Goal: Task Accomplishment & Management: Complete application form

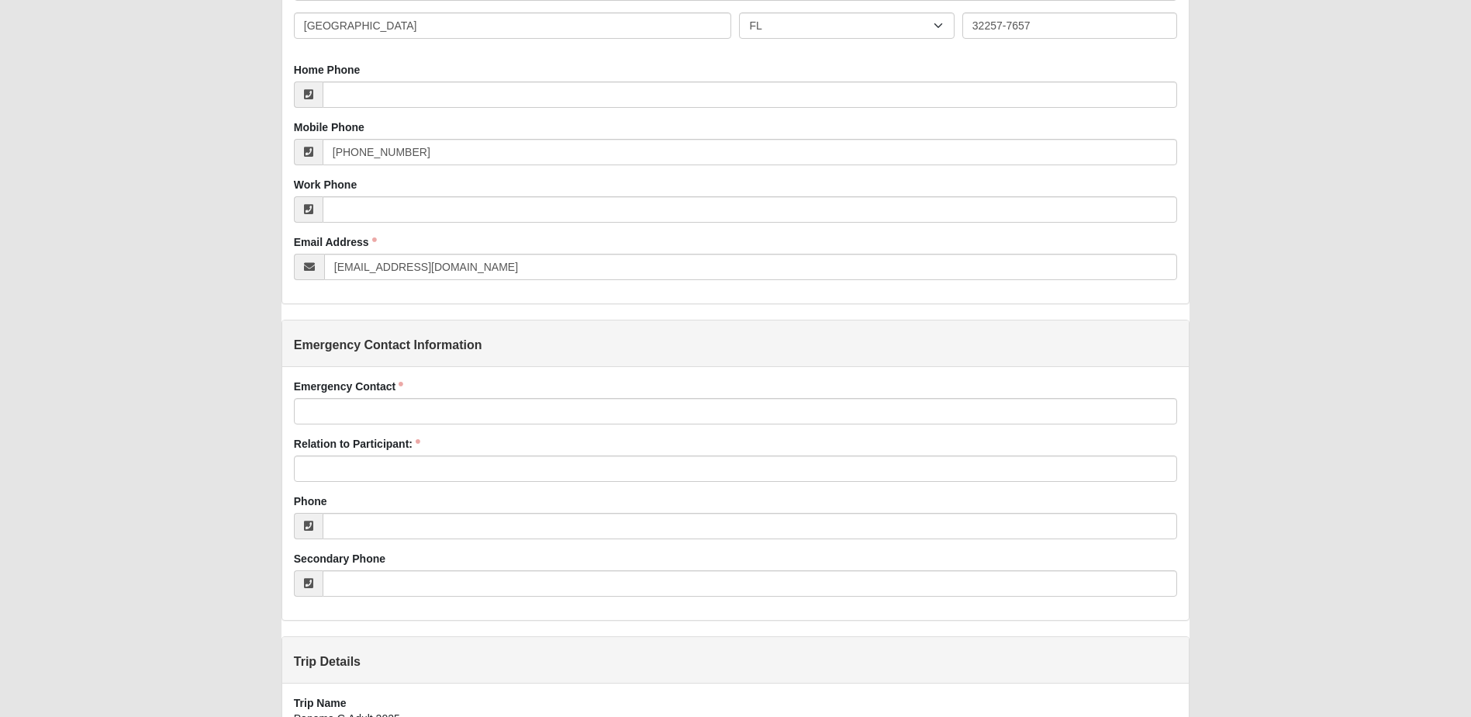
scroll to position [491, 0]
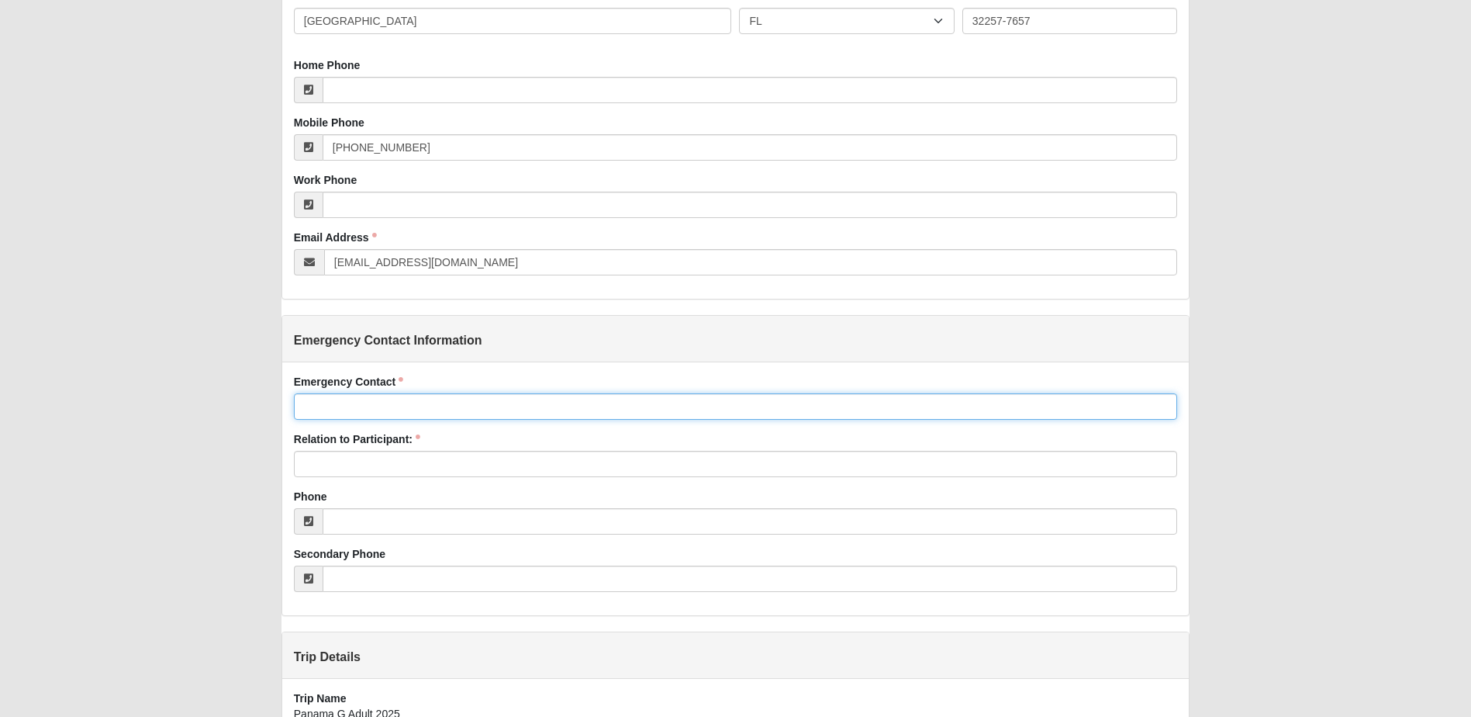
click at [437, 409] on input "Emergency Contact" at bounding box center [735, 406] width 883 height 26
type input "[PERSON_NAME]"
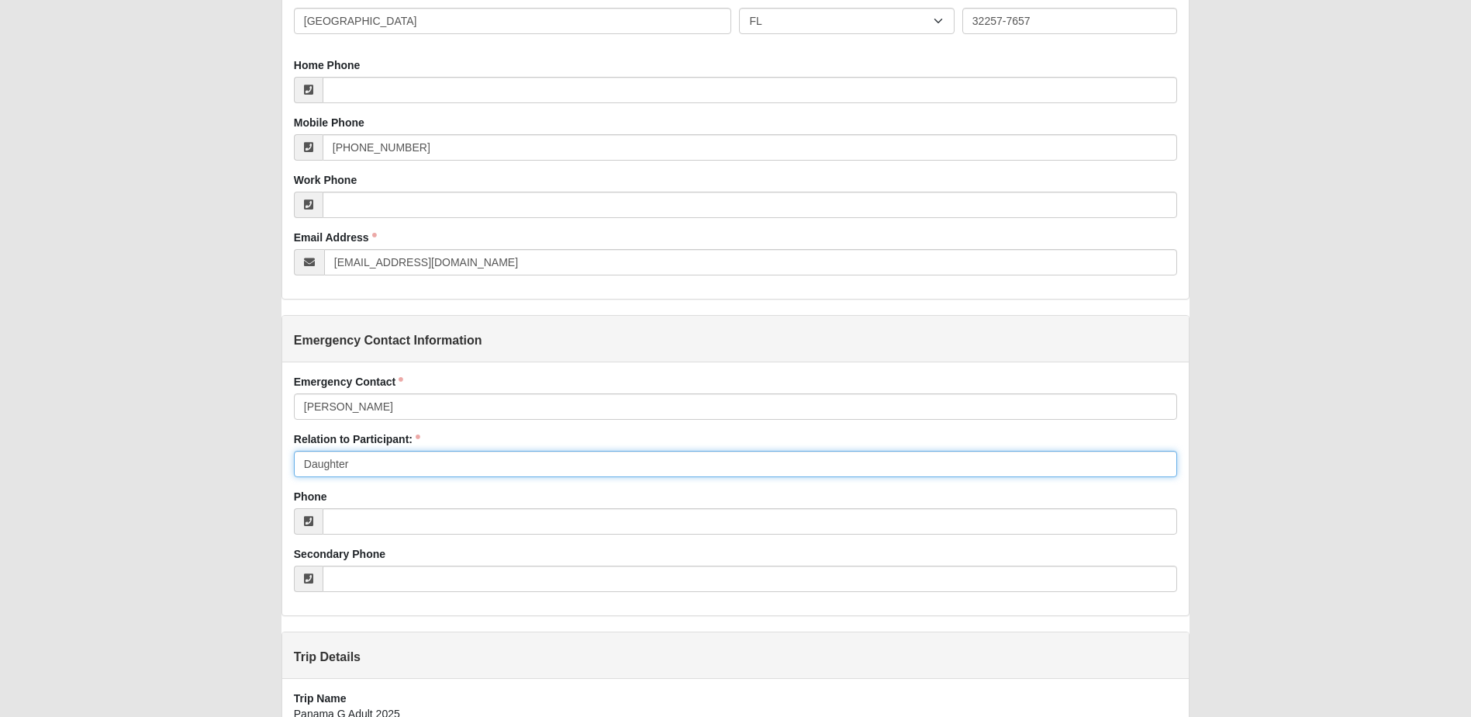
type input "Daughter"
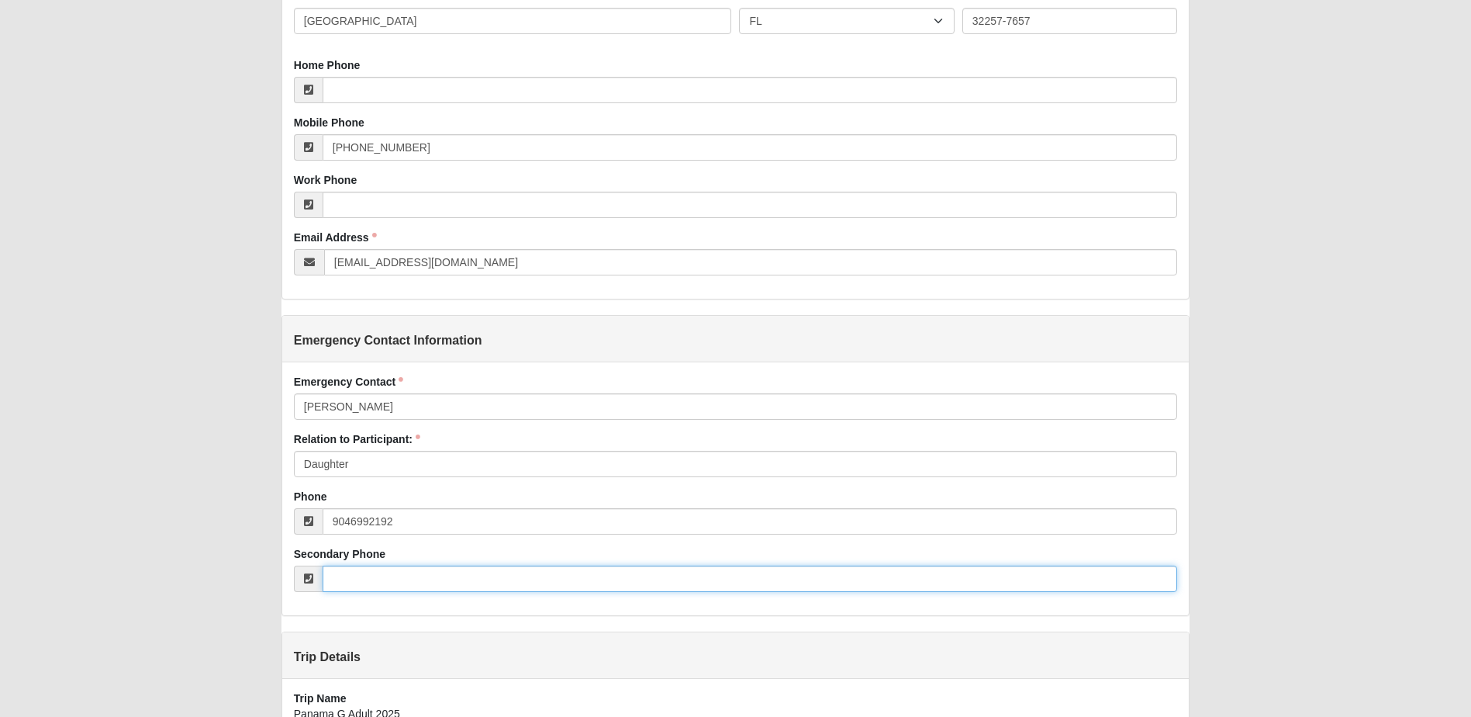
type input "[PHONE_NUMBER]"
click at [666, 565] on input "Secondary Phone" at bounding box center [750, 578] width 855 height 26
click at [1252, 503] on div "Waiver Entry Added: [DATE] Short Term Mission Waiver of Liability and Assumptio…" at bounding box center [735, 259] width 1398 height 1460
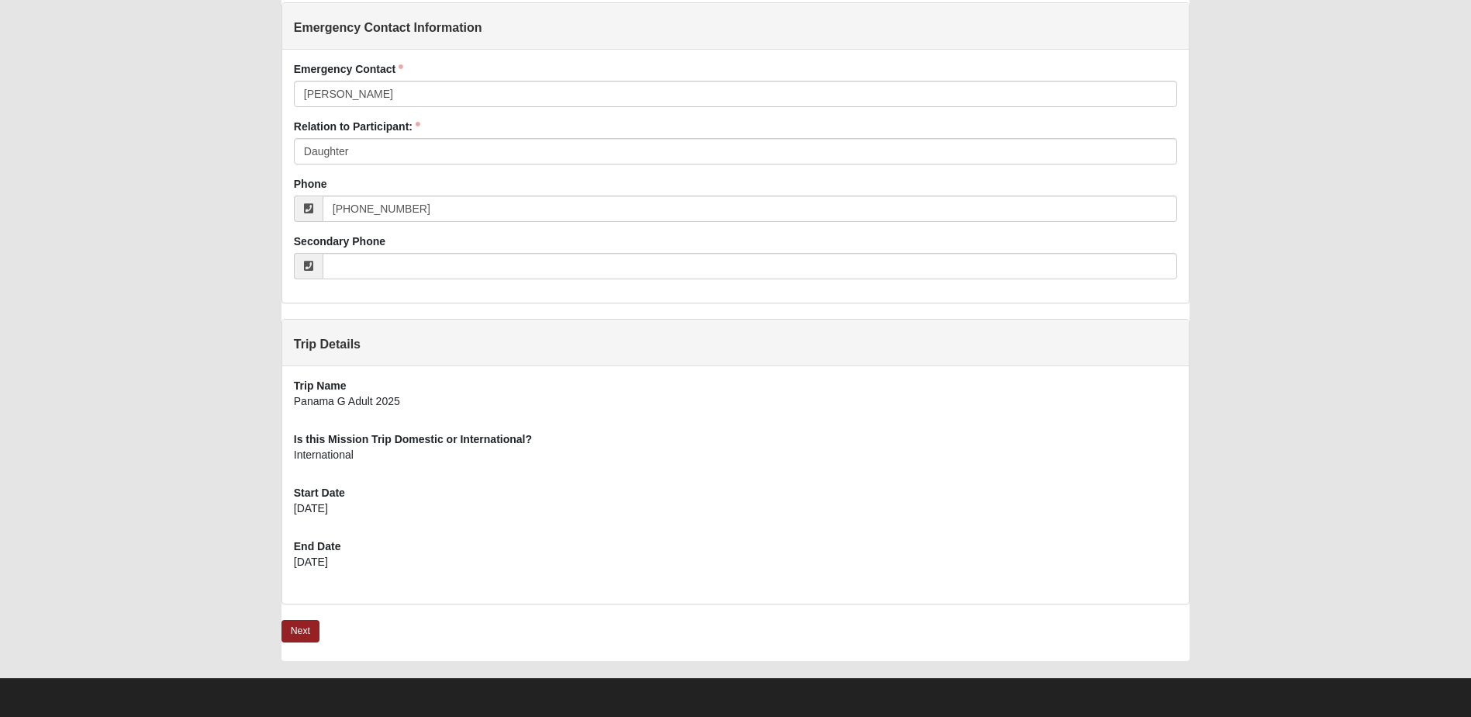
scroll to position [804, 0]
click at [306, 627] on link "Next" at bounding box center [301, 630] width 38 height 22
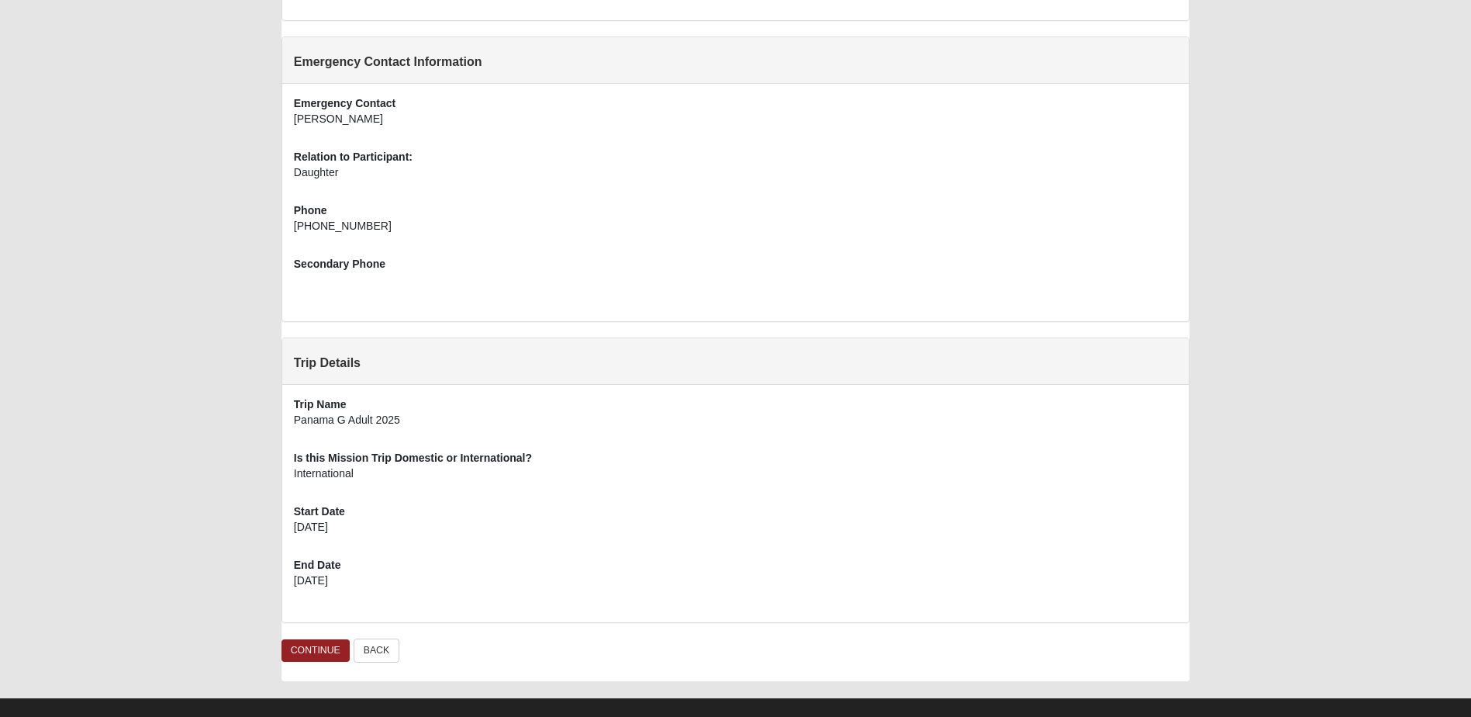
scroll to position [641, 0]
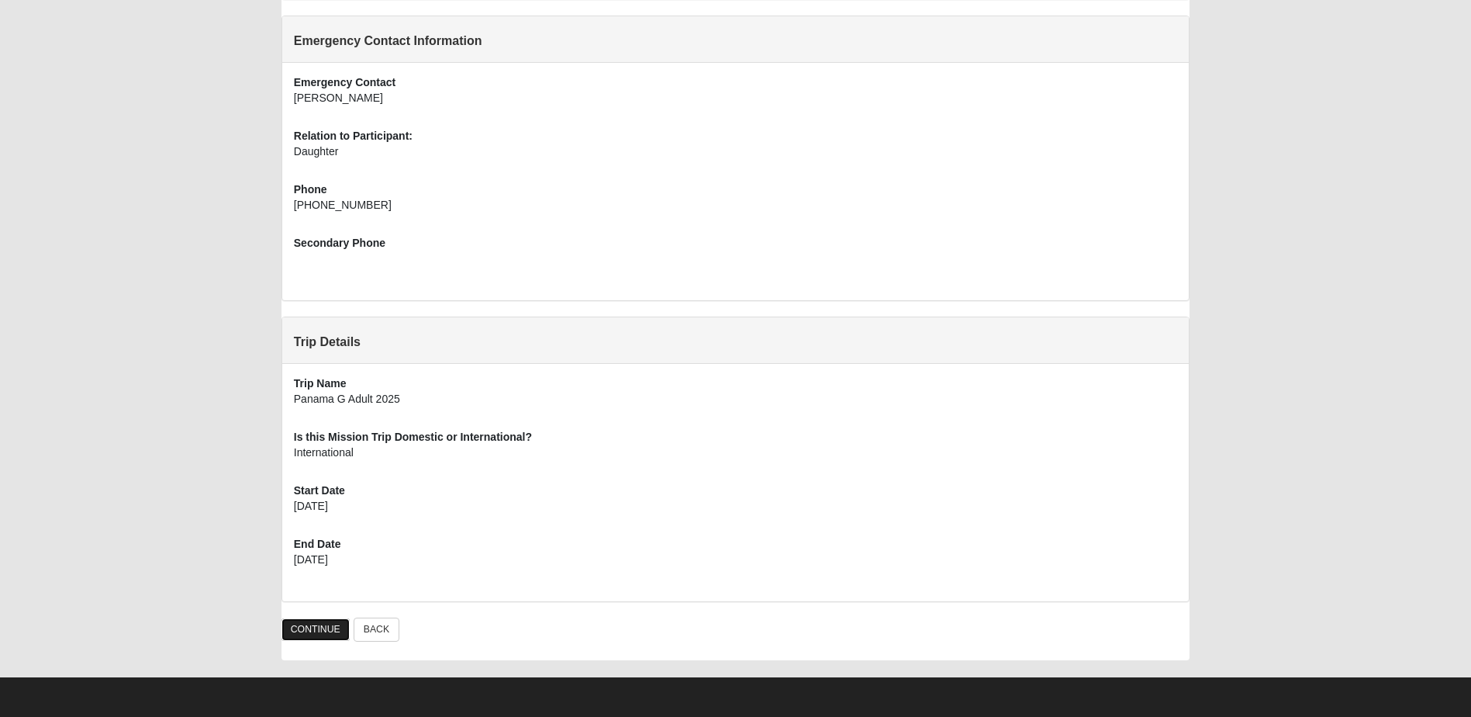
click at [320, 627] on link "CONTINUE" at bounding box center [316, 629] width 68 height 22
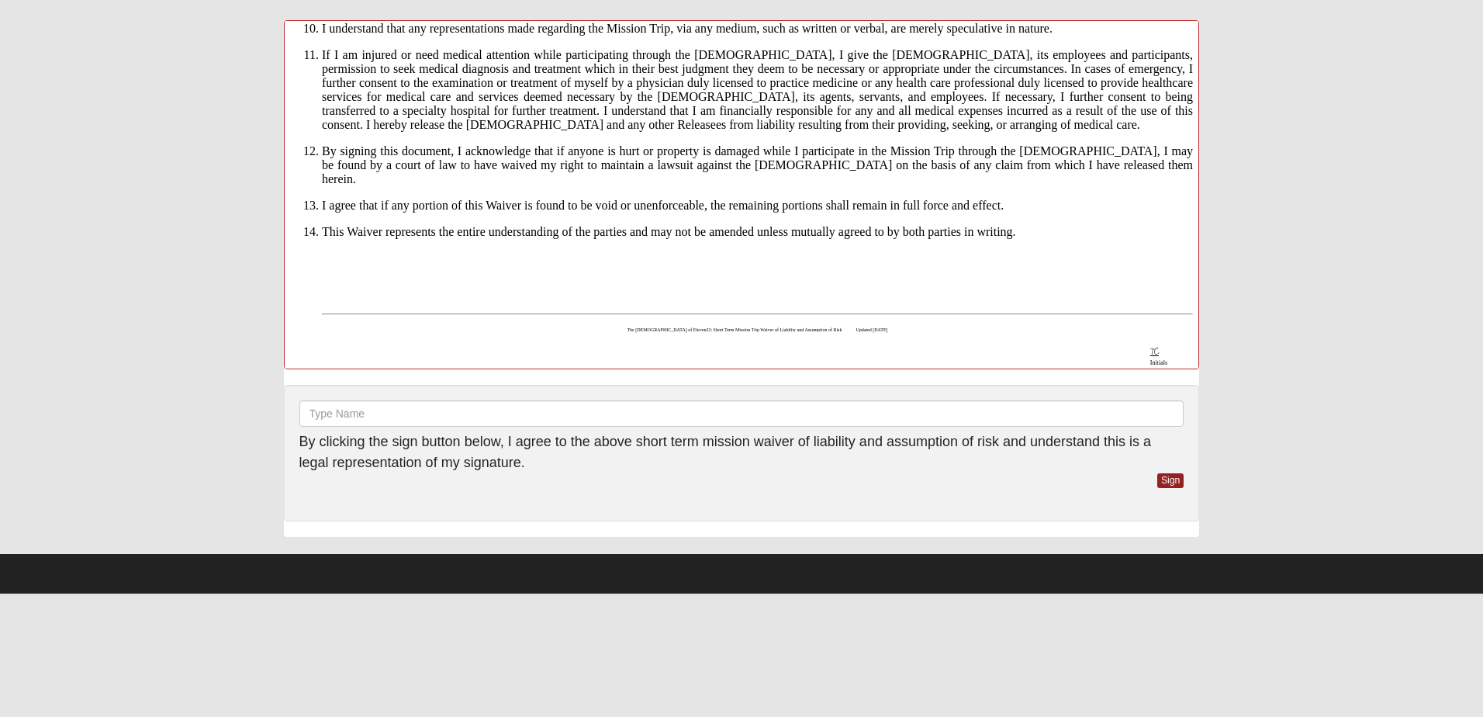
scroll to position [1422, 0]
click at [1174, 484] on link "Sign" at bounding box center [1170, 480] width 27 height 15
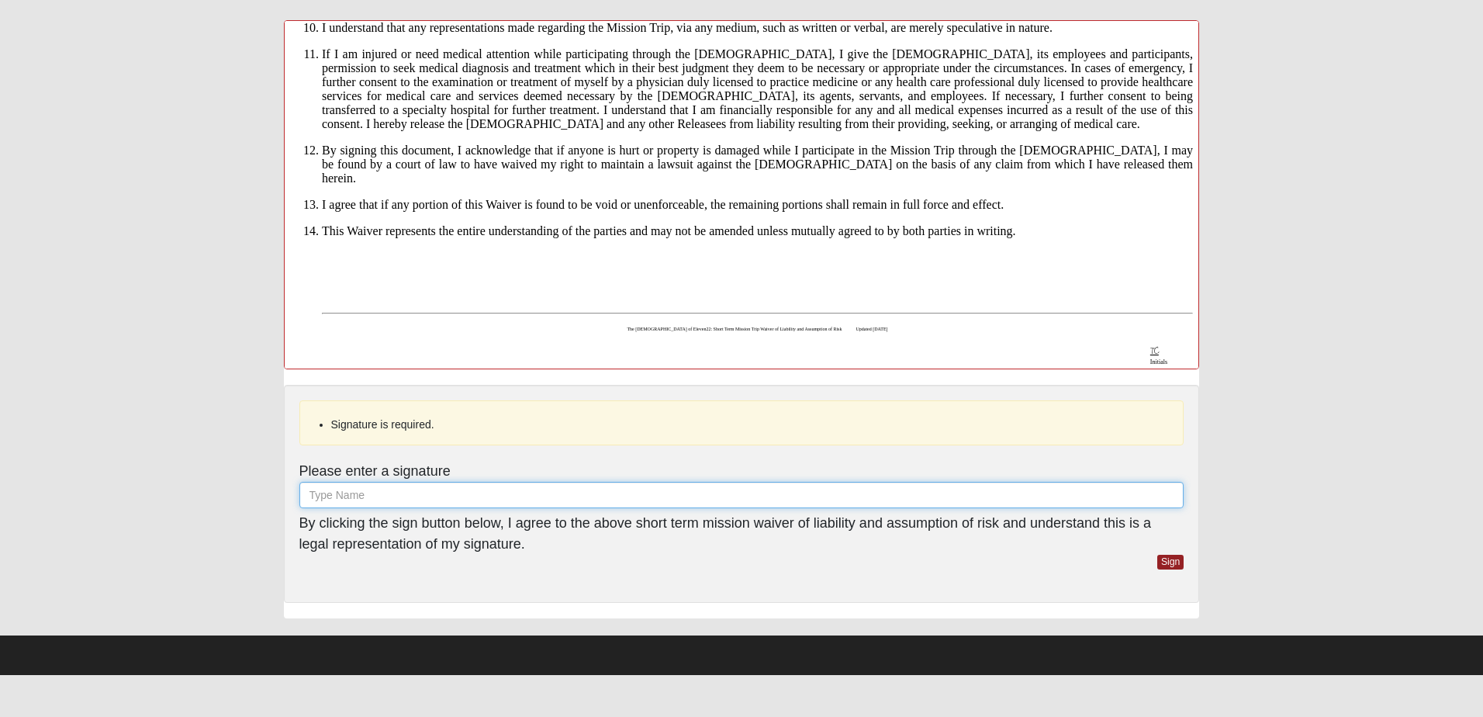
click at [473, 496] on input "text" at bounding box center [741, 495] width 885 height 26
type input "Tim Capley"
click at [1166, 560] on link "Sign" at bounding box center [1170, 562] width 27 height 15
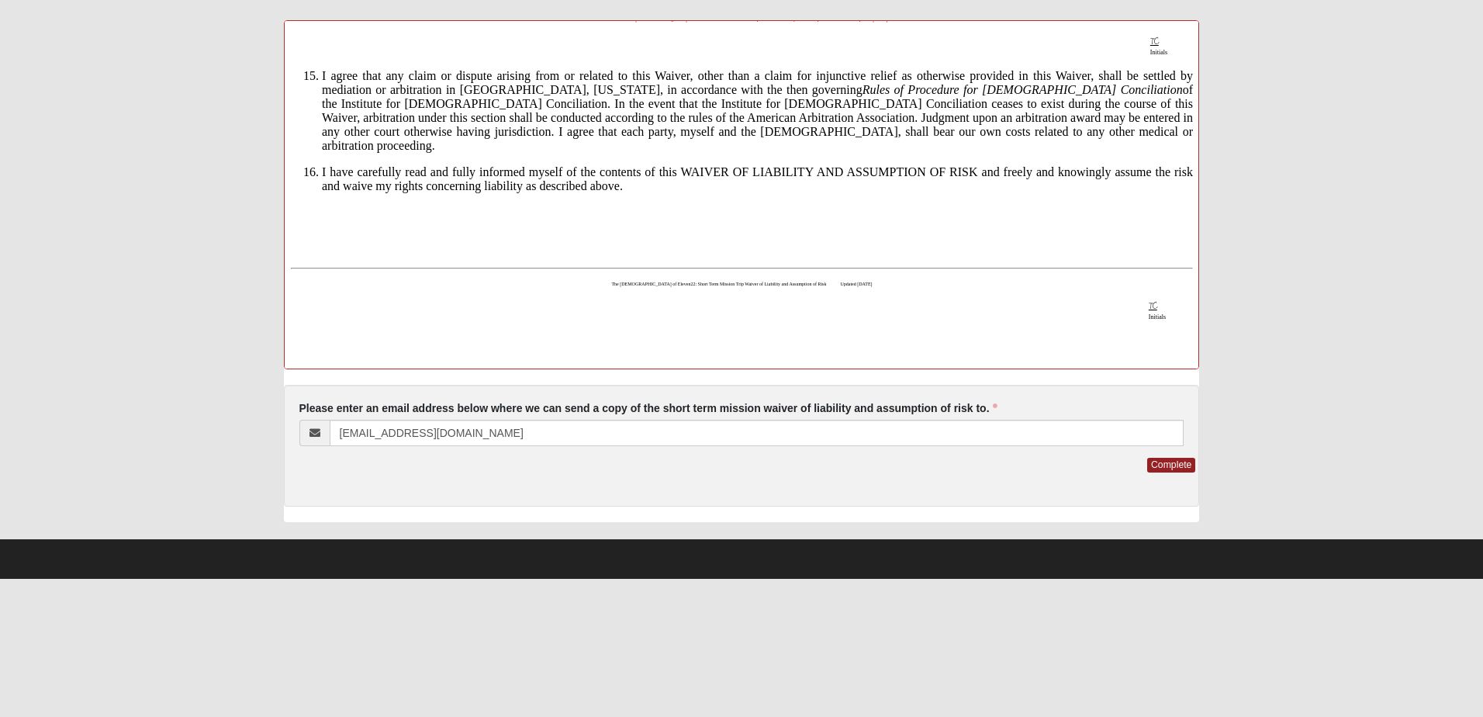
scroll to position [1735, 0]
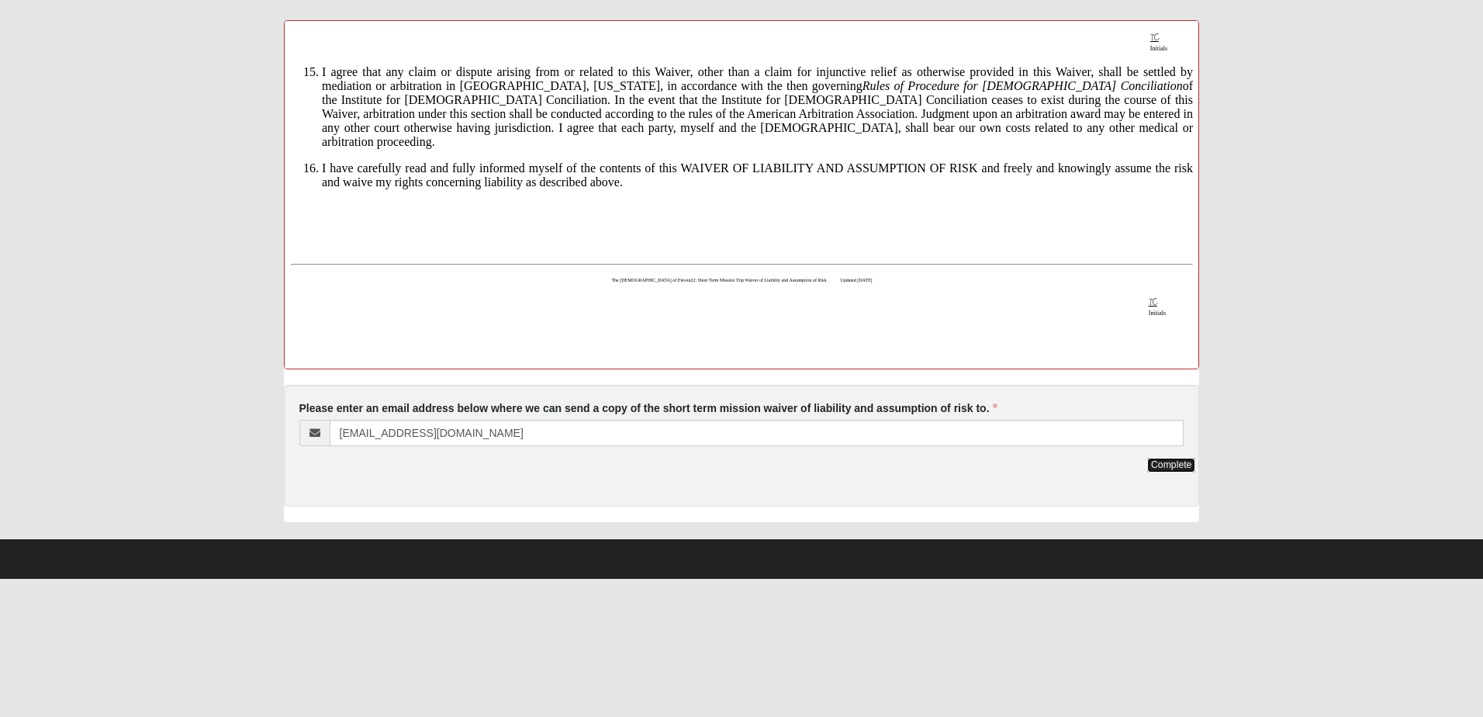
click at [1179, 461] on link "Complete" at bounding box center [1171, 465] width 48 height 15
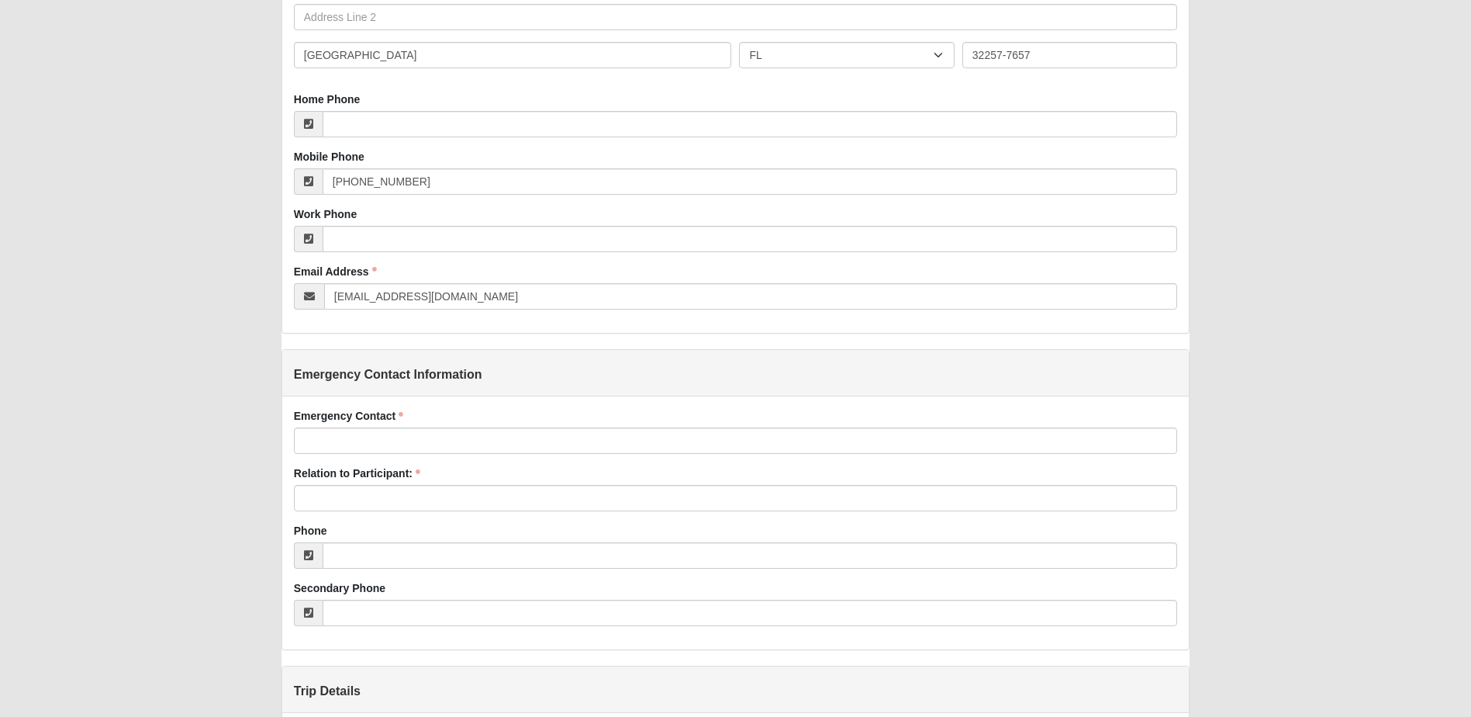
scroll to position [440, 0]
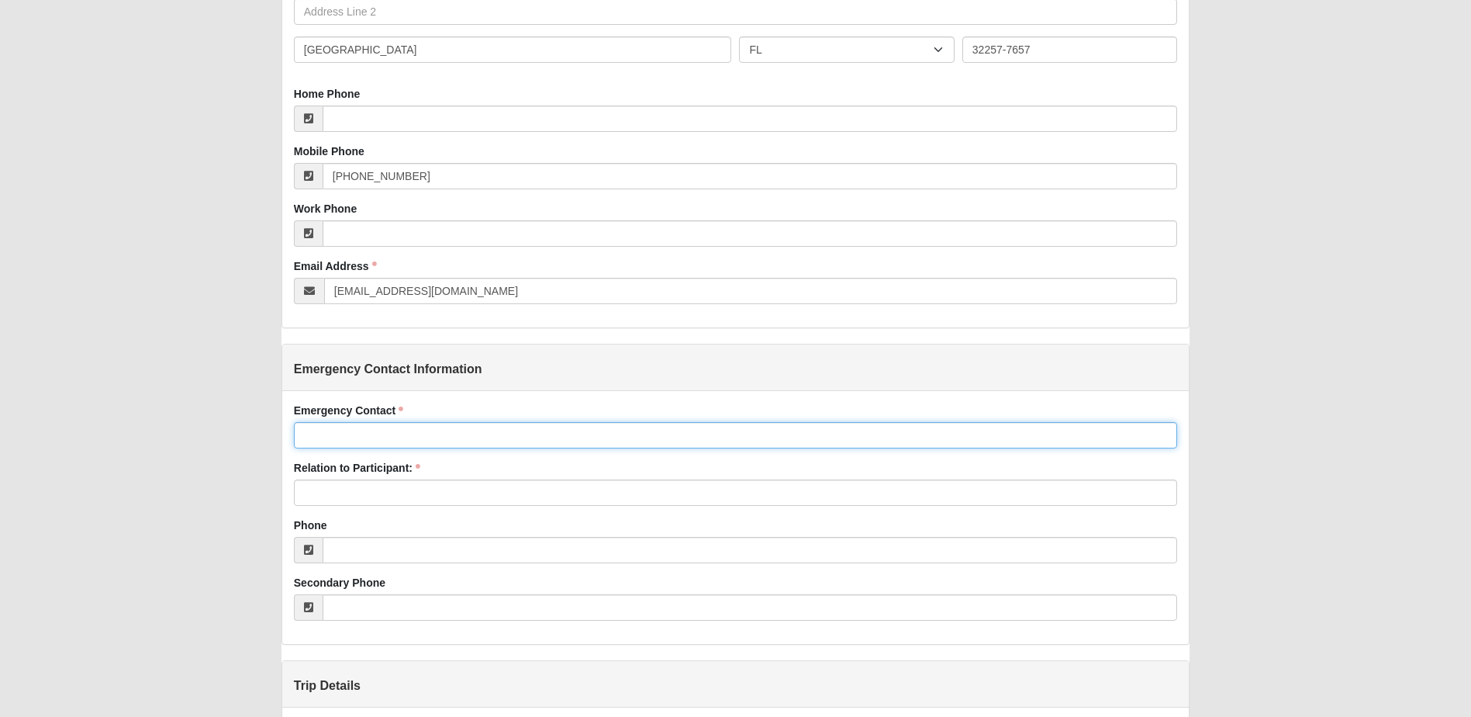
click at [409, 438] on input "Emergency Contact" at bounding box center [735, 435] width 883 height 26
type input "[PERSON_NAME]"
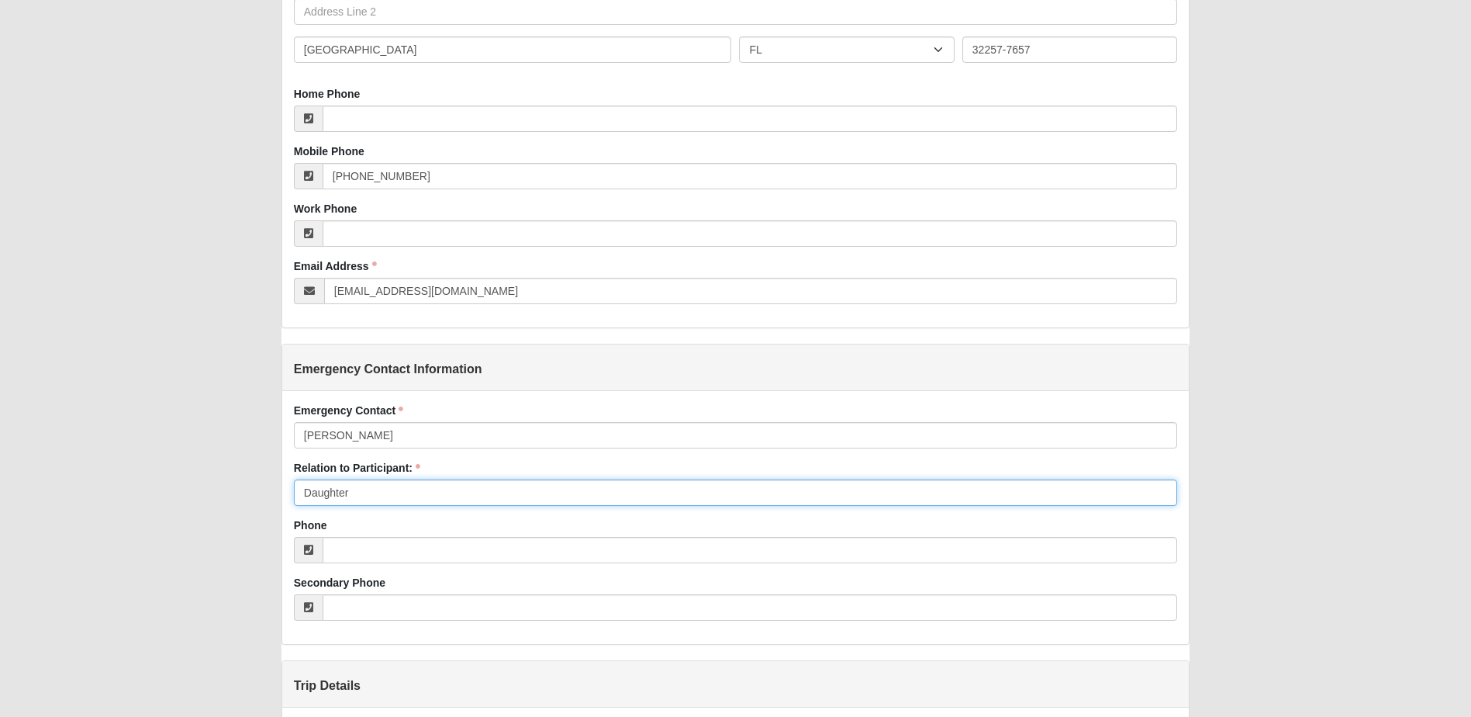
type input "Daughter"
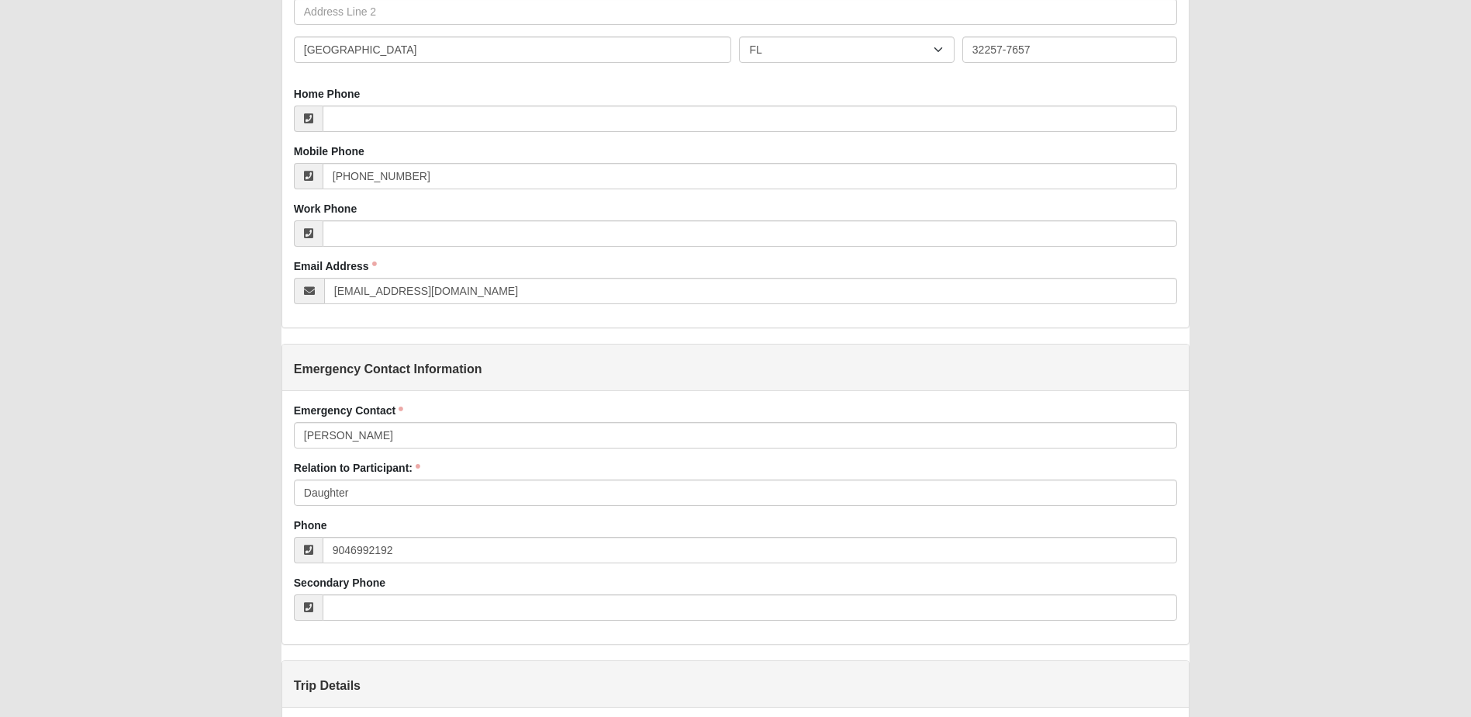
type input "[PHONE_NUMBER]"
click at [491, 576] on div "Secondary Phone" at bounding box center [735, 598] width 883 height 46
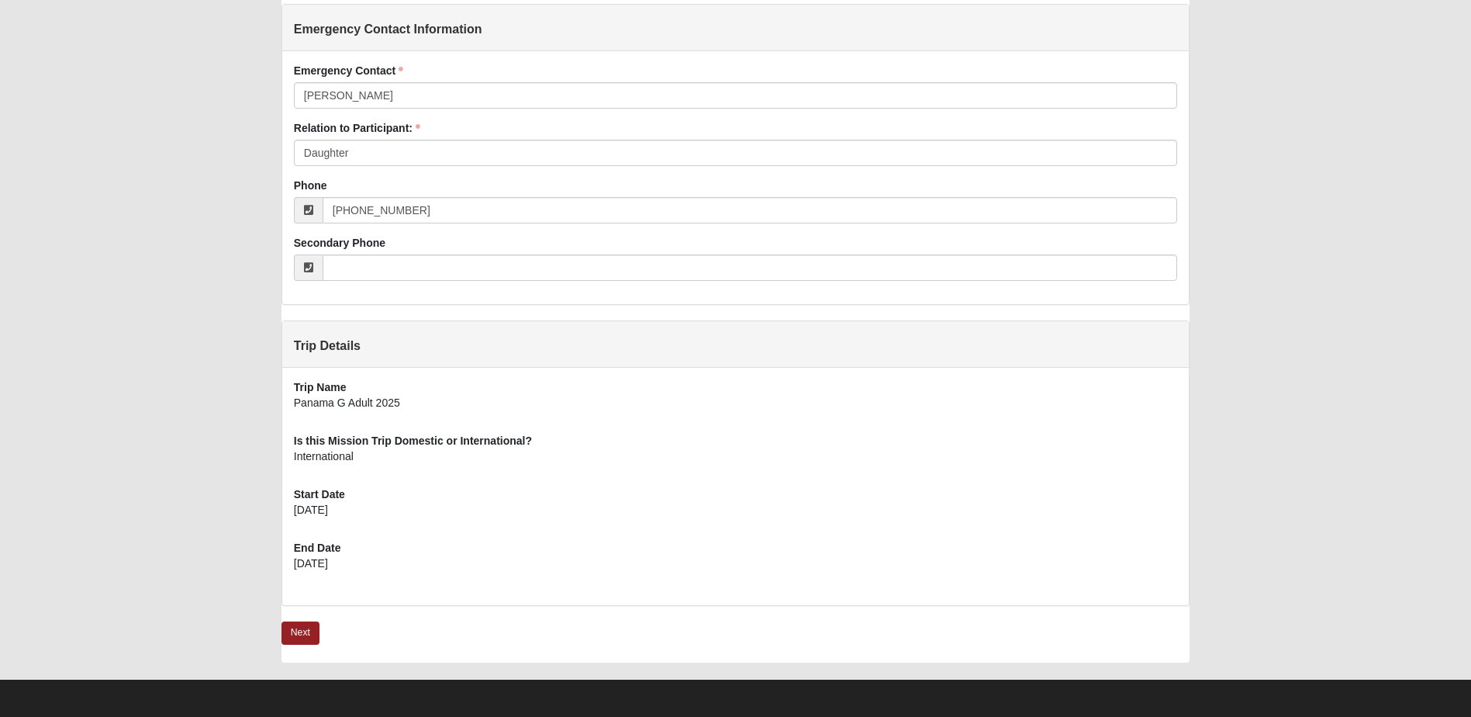
scroll to position [782, 0]
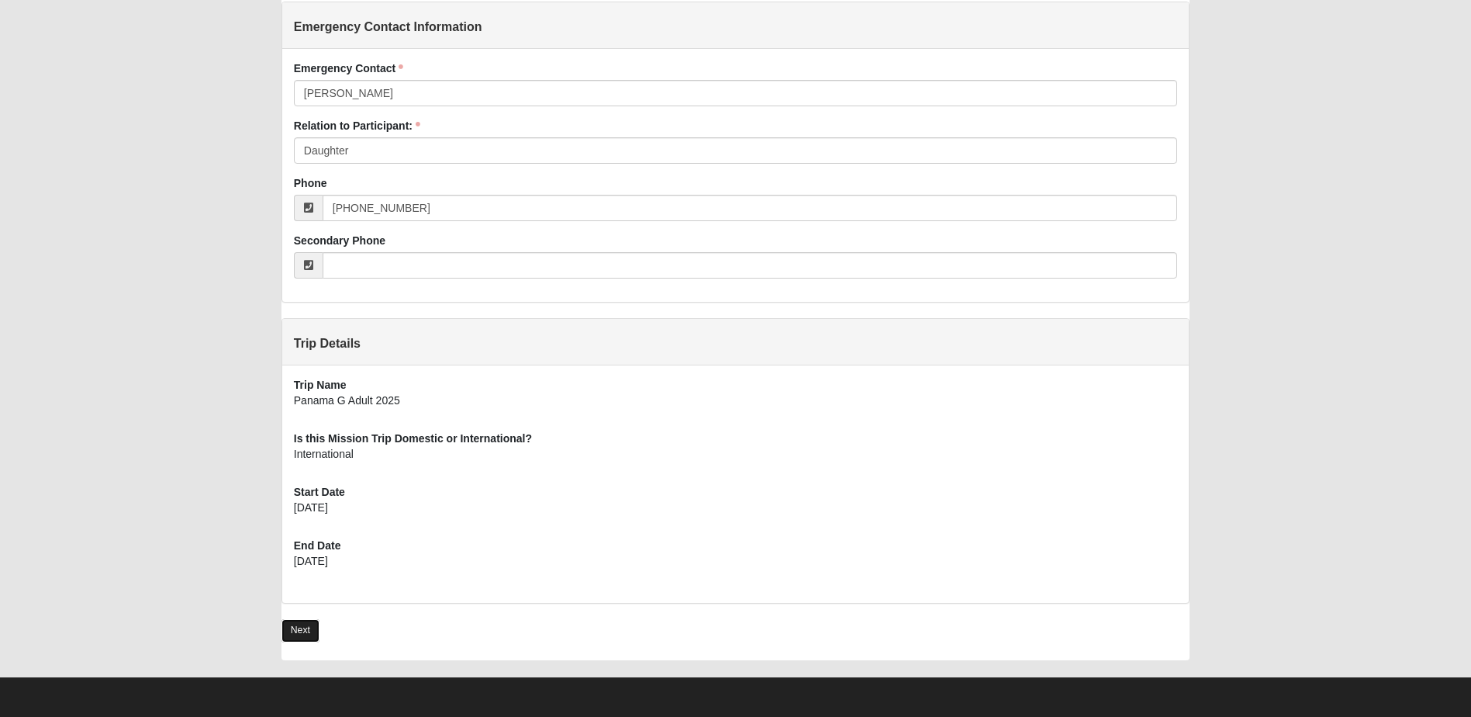
click at [288, 627] on link "Next" at bounding box center [301, 630] width 38 height 22
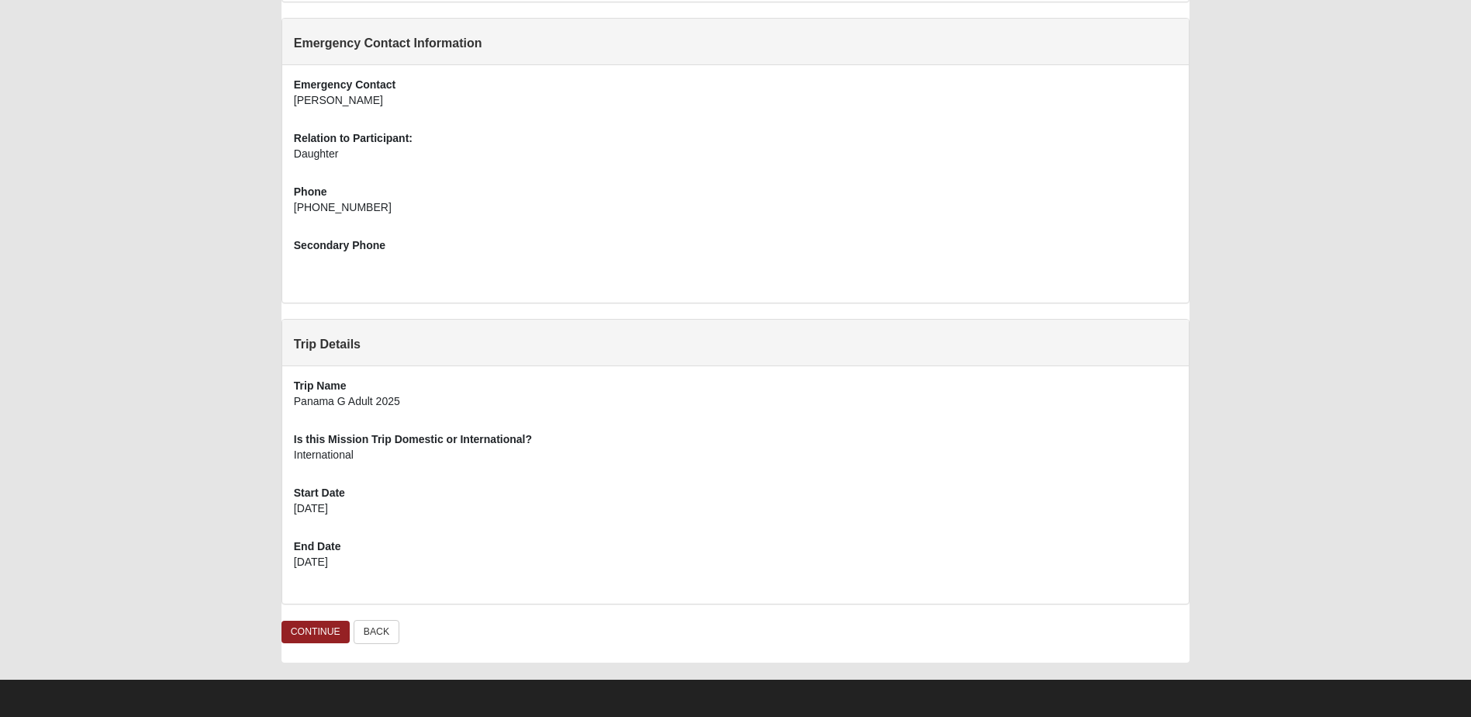
scroll to position [641, 0]
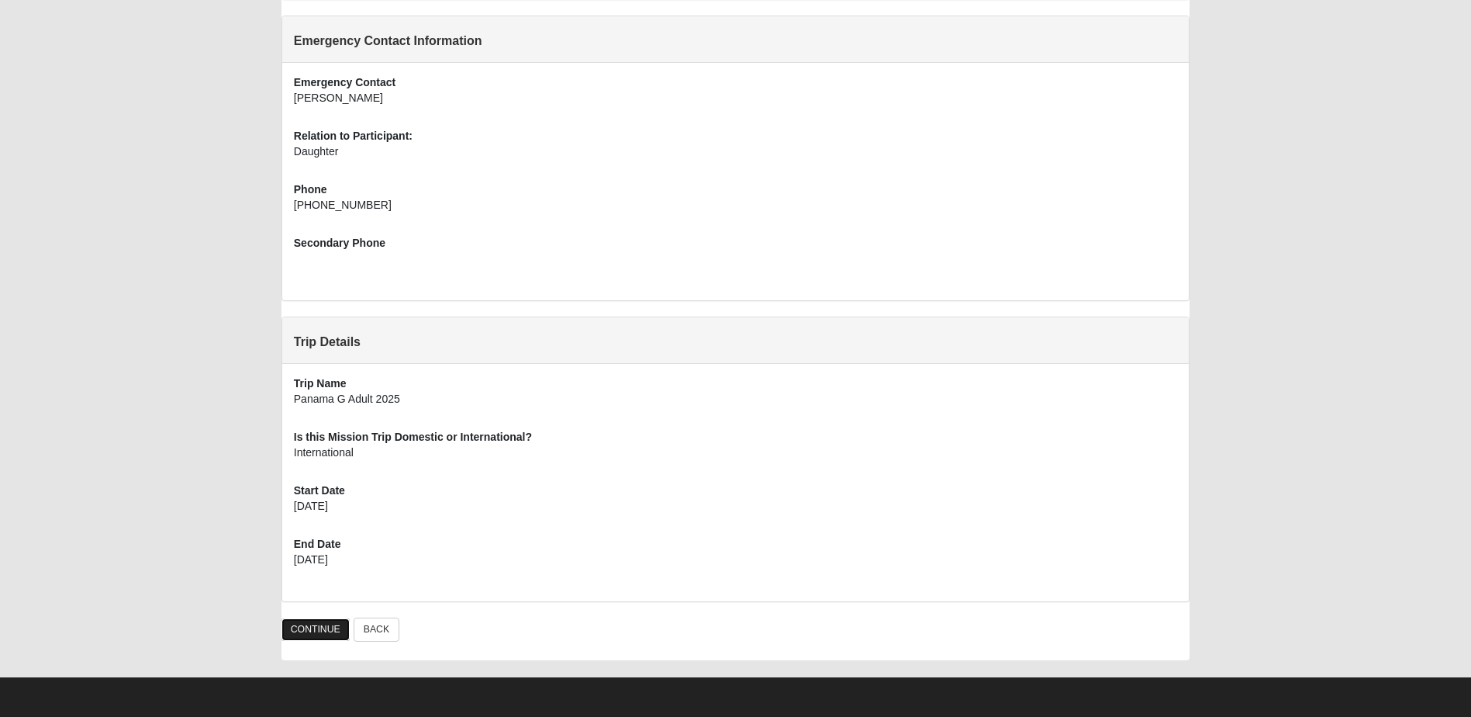
click at [309, 629] on link "CONTINUE" at bounding box center [316, 629] width 68 height 22
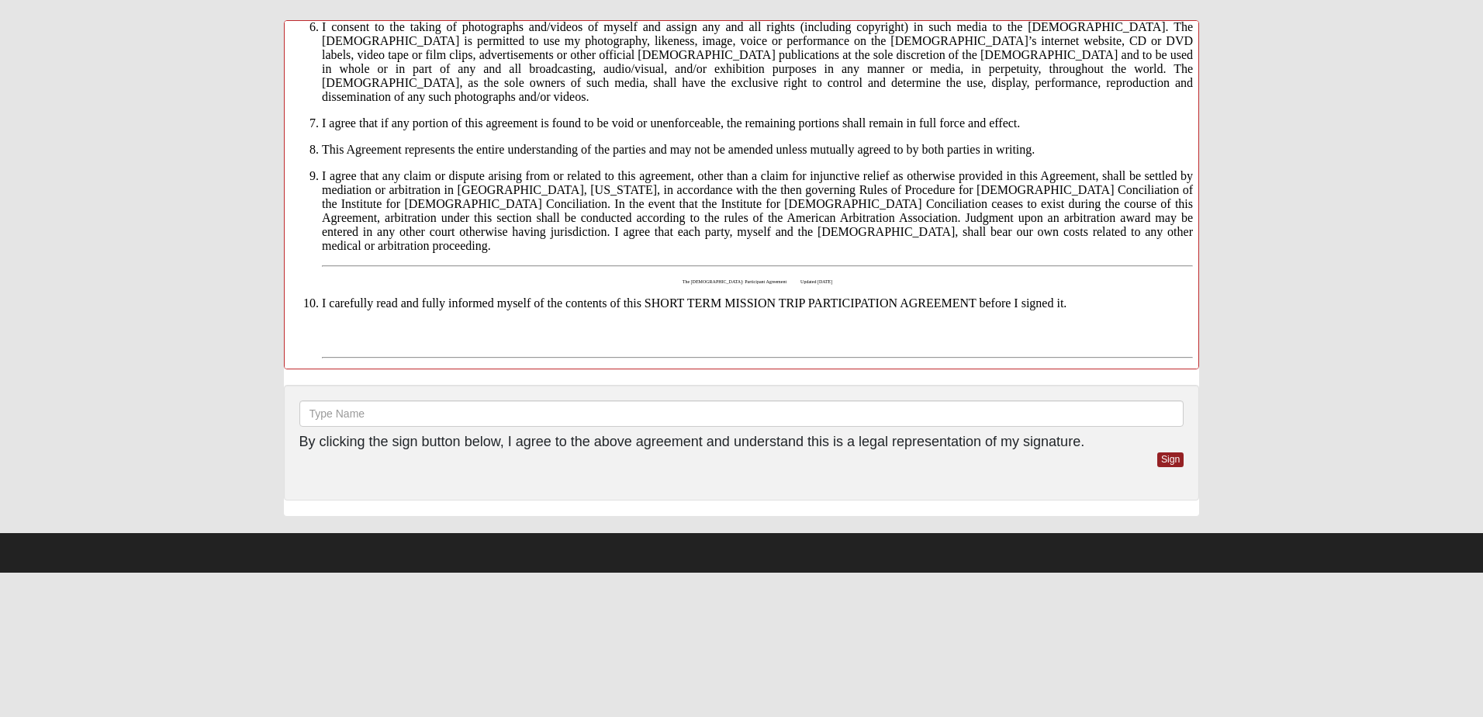
scroll to position [939, 0]
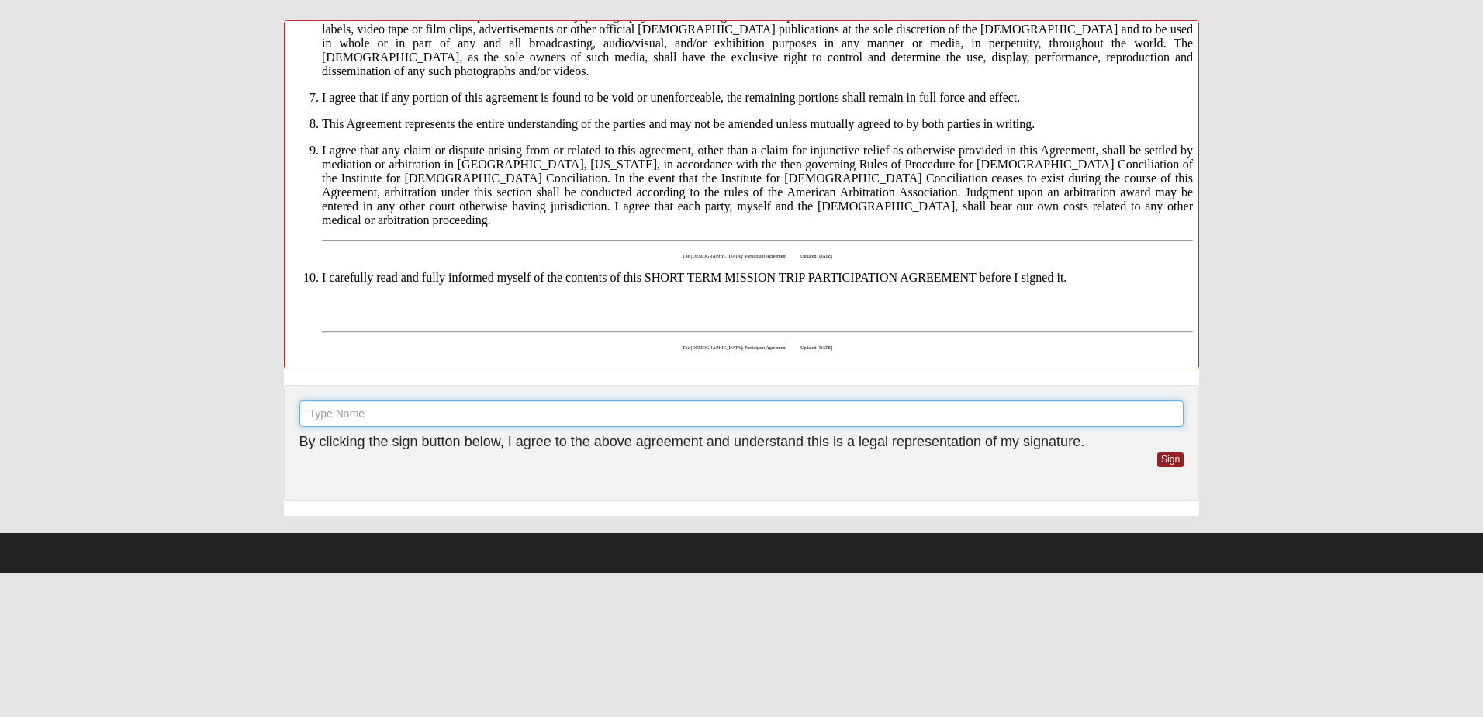
click at [479, 409] on input "text" at bounding box center [741, 413] width 885 height 26
type input "Tim Capley"
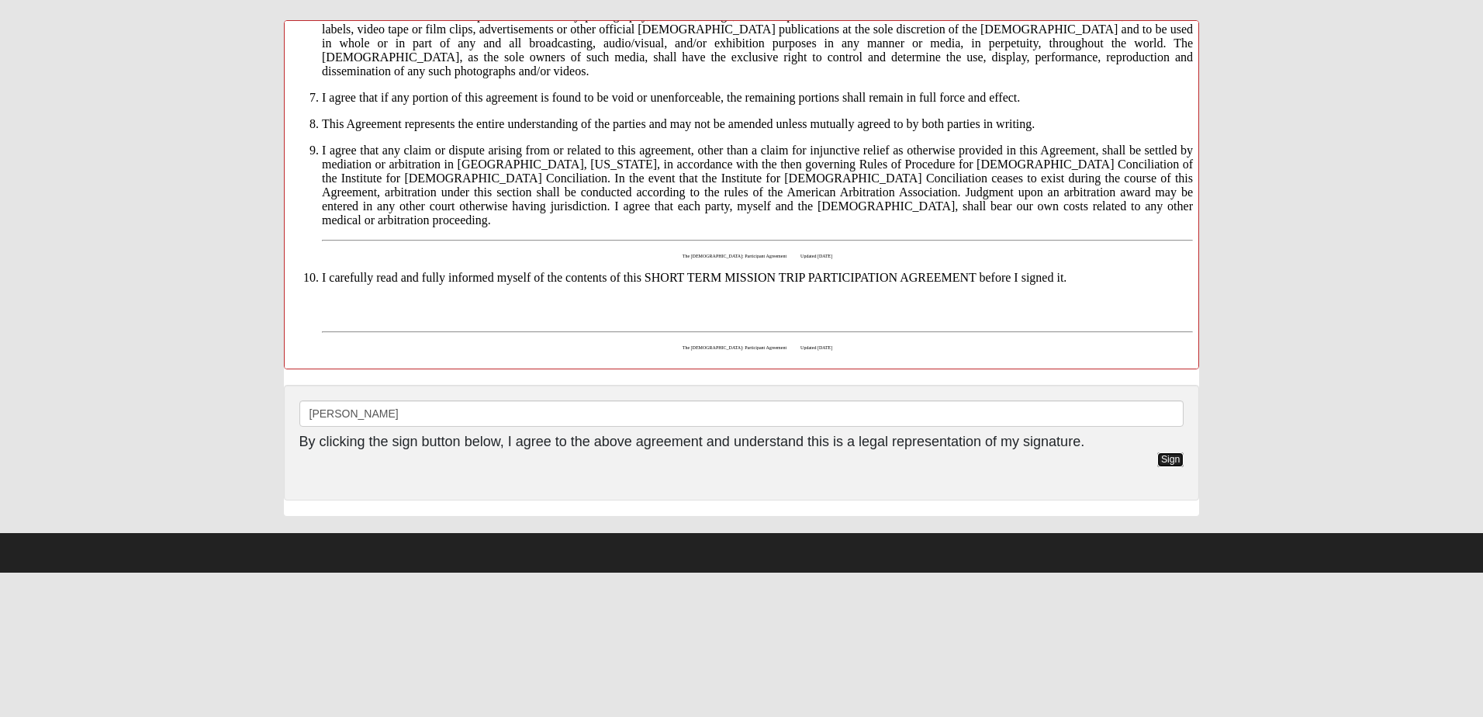
click at [1174, 459] on link "Sign" at bounding box center [1170, 459] width 27 height 15
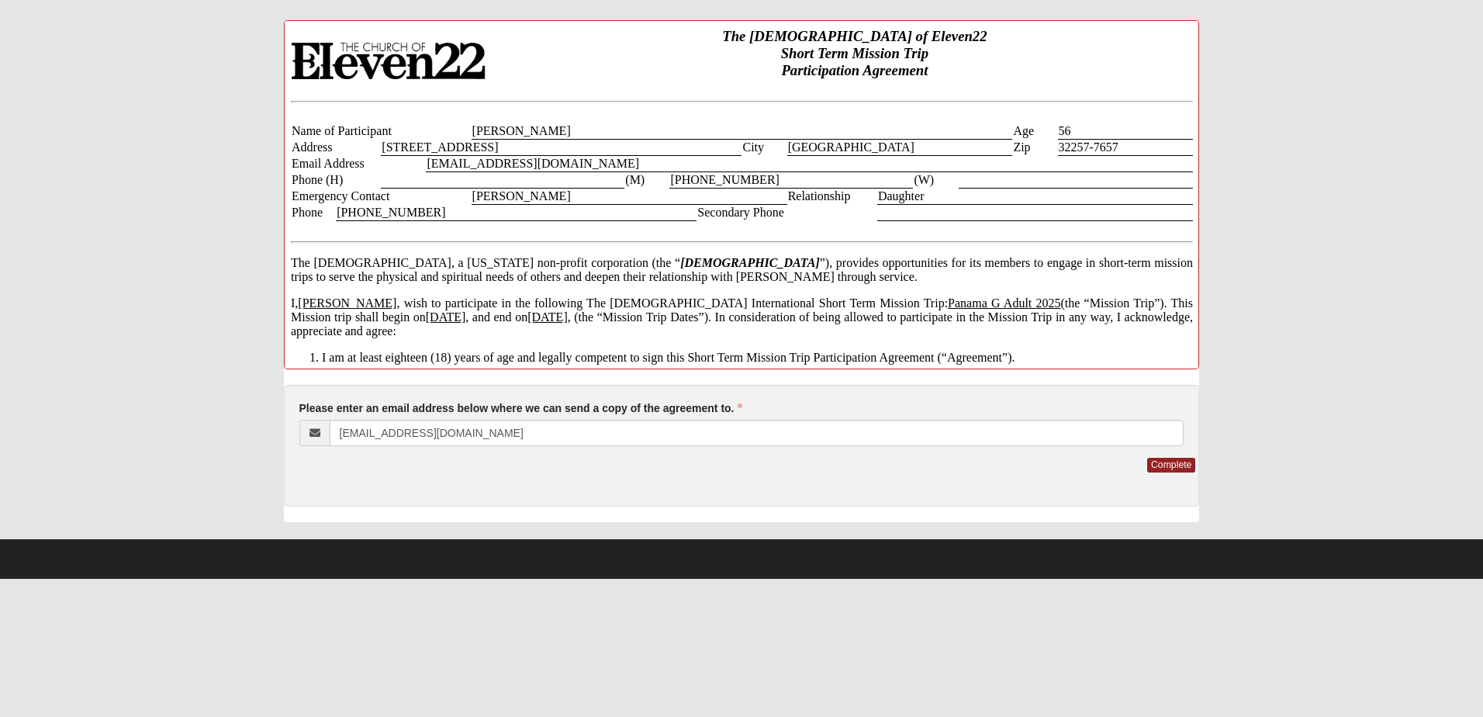
scroll to position [0, 0]
click at [1176, 465] on link "Complete" at bounding box center [1171, 465] width 48 height 15
